Goal: Task Accomplishment & Management: Use online tool/utility

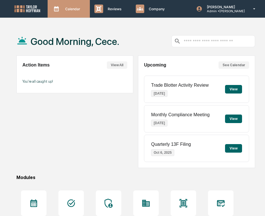
click at [67, 14] on div "Calendar Manage Tasks" at bounding box center [69, 9] width 42 height 18
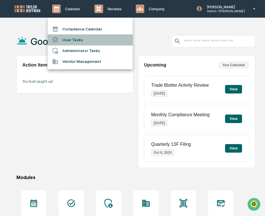
click at [68, 42] on li "User Tasks" at bounding box center [90, 39] width 85 height 11
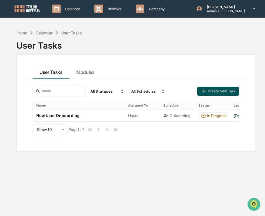
click at [228, 89] on button "Create New Task" at bounding box center [217, 91] width 41 height 9
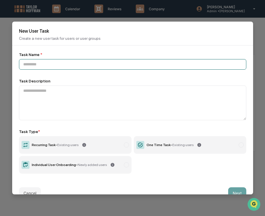
paste input "**********"
type input "**********"
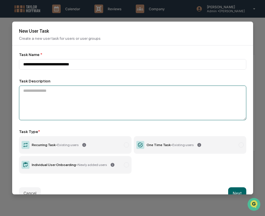
click at [74, 95] on textarea at bounding box center [133, 102] width 228 height 35
paste textarea "**********"
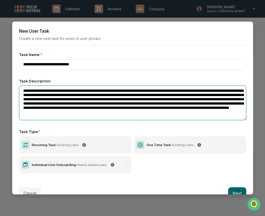
click at [69, 93] on textarea "**********" at bounding box center [133, 102] width 228 height 35
drag, startPoint x: 68, startPoint y: 92, endPoint x: 42, endPoint y: 93, distance: 26.2
click at [42, 93] on textarea "**********" at bounding box center [133, 102] width 228 height 35
paste textarea "*"
type textarea "**********"
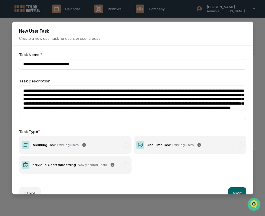
click at [114, 149] on label "Recurring Task - Existing users" at bounding box center [75, 145] width 113 height 18
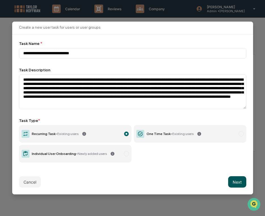
click at [235, 180] on button "Next" at bounding box center [237, 181] width 18 height 11
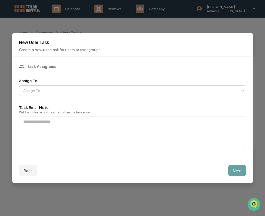
click at [140, 90] on div at bounding box center [130, 91] width 214 height 6
click at [140, 102] on div "Users" at bounding box center [132, 103] width 227 height 11
click at [237, 165] on button "Next" at bounding box center [237, 170] width 18 height 11
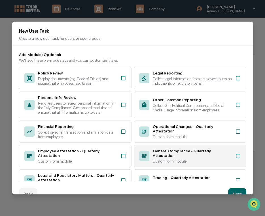
scroll to position [99, 0]
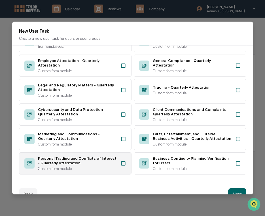
click at [118, 165] on div "Personal Trading and Conflicts of Interest - Quarterly Attestation Custom form …" at bounding box center [75, 163] width 113 height 22
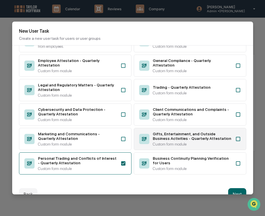
click at [161, 142] on div "Custom form module" at bounding box center [192, 144] width 79 height 5
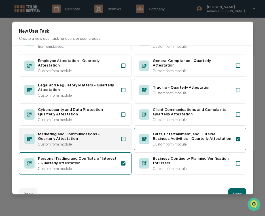
click at [107, 140] on div "Marketing and Communications - Quarterly Attestation Custom form module" at bounding box center [77, 138] width 79 height 15
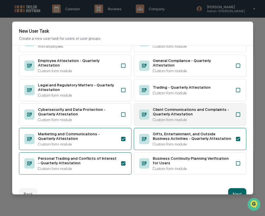
click at [162, 120] on div "Custom form module" at bounding box center [192, 119] width 79 height 5
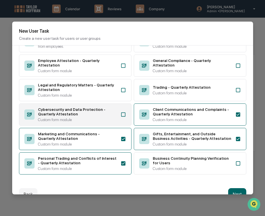
click at [97, 118] on div "Custom form module" at bounding box center [77, 119] width 79 height 5
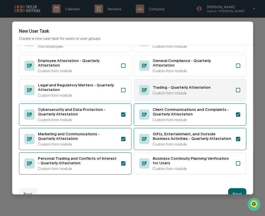
click at [155, 92] on div "Custom form module" at bounding box center [192, 92] width 79 height 5
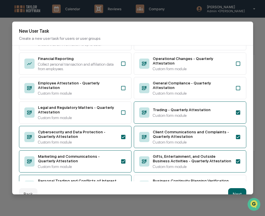
scroll to position [61, 0]
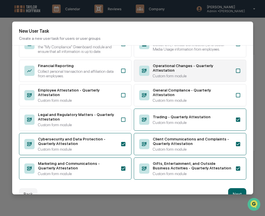
click at [162, 72] on div "Operational Changes - Quarterly Attestation" at bounding box center [192, 67] width 79 height 9
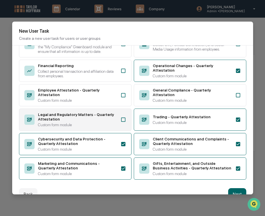
click at [113, 121] on div "Legal and Regulatory Matters - Quarterly Attestation" at bounding box center [77, 116] width 79 height 9
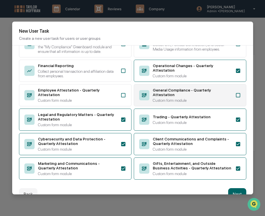
click at [157, 97] on div "General Compliance - Quarterly Attestation" at bounding box center [192, 92] width 79 height 9
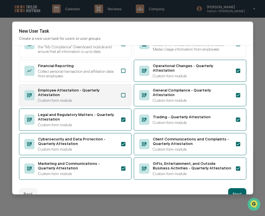
click at [122, 98] on icon at bounding box center [124, 95] width 6 height 6
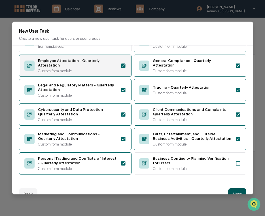
click at [235, 191] on button "Next" at bounding box center [237, 193] width 18 height 11
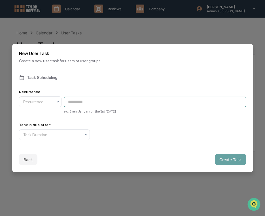
click at [98, 100] on input at bounding box center [155, 101] width 183 height 10
paste input "**********"
type input "**********"
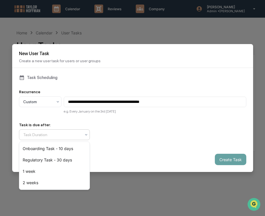
click at [62, 136] on div at bounding box center [52, 135] width 58 height 6
click at [60, 156] on div "Regulatory Task - 30 days" at bounding box center [54, 159] width 70 height 11
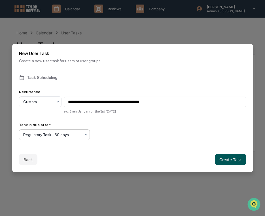
click at [228, 154] on button "Create Task" at bounding box center [230, 158] width 31 height 11
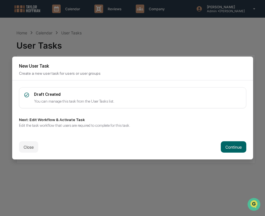
click at [237, 153] on div "Close Continue" at bounding box center [132, 146] width 241 height 25
click at [239, 149] on button "Continue" at bounding box center [234, 146] width 26 height 11
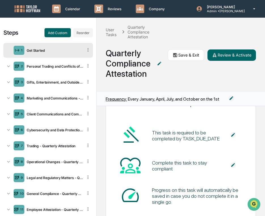
scroll to position [59, 0]
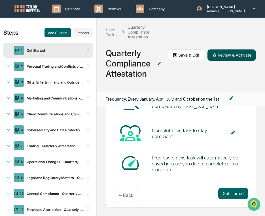
click at [230, 54] on button "Review & Activate" at bounding box center [232, 54] width 49 height 11
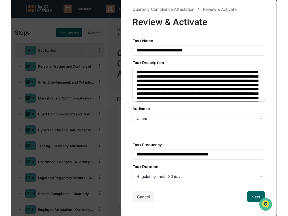
scroll to position [32, 0]
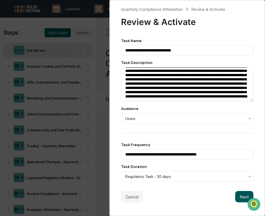
click at [241, 196] on button "Next" at bounding box center [244, 196] width 18 height 11
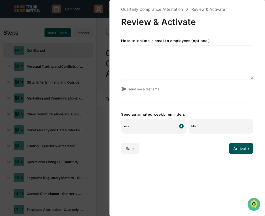
click at [236, 146] on button "Activate" at bounding box center [241, 147] width 25 height 11
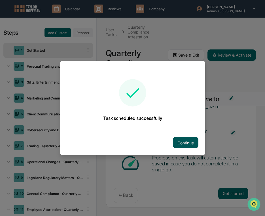
click at [178, 139] on button "Continue" at bounding box center [186, 142] width 26 height 11
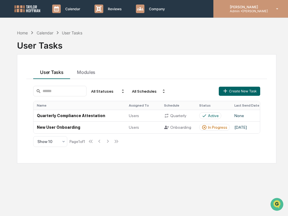
click at [265, 16] on div "[PERSON_NAME] Admin • [PERSON_NAME]" at bounding box center [250, 9] width 75 height 18
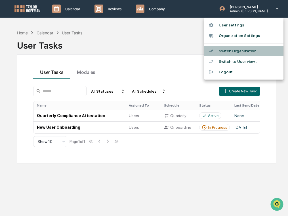
click at [243, 52] on li "Switch Organization" at bounding box center [243, 51] width 79 height 10
